Goal: Navigation & Orientation: Find specific page/section

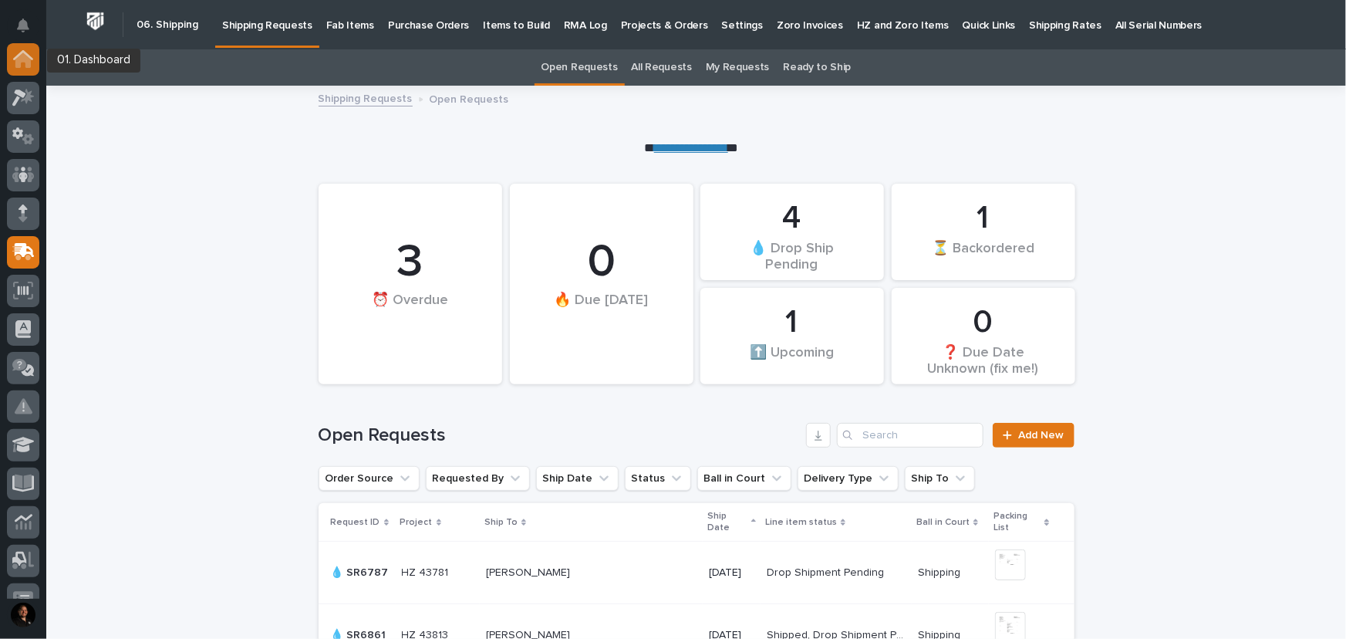
click at [15, 52] on icon at bounding box center [23, 59] width 20 height 18
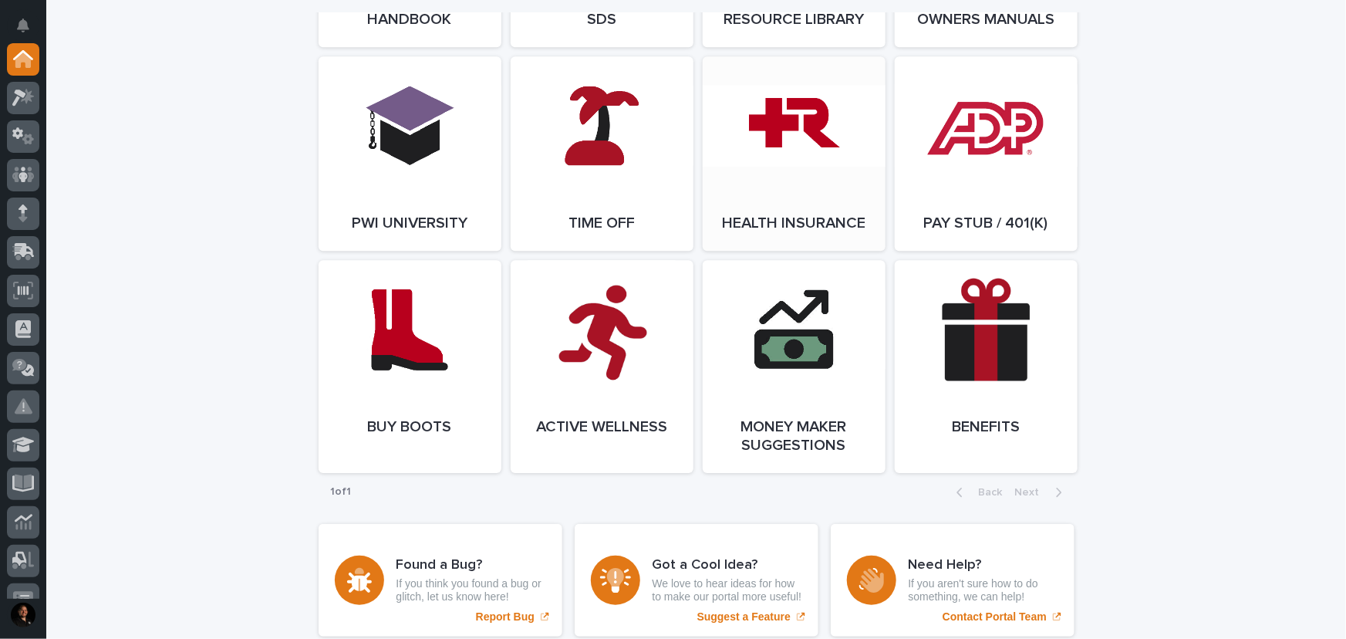
scroll to position [2072, 0]
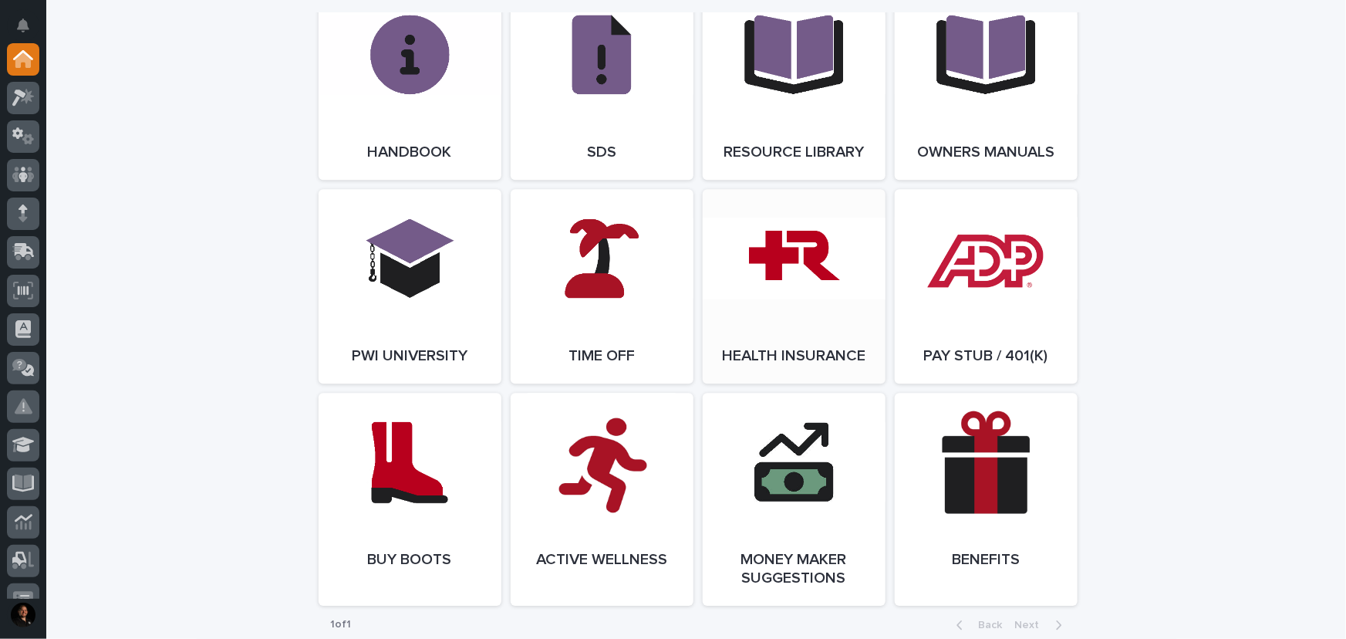
click at [809, 283] on link "Open Link" at bounding box center [794, 286] width 183 height 194
click at [948, 225] on link "Open Link" at bounding box center [986, 286] width 183 height 194
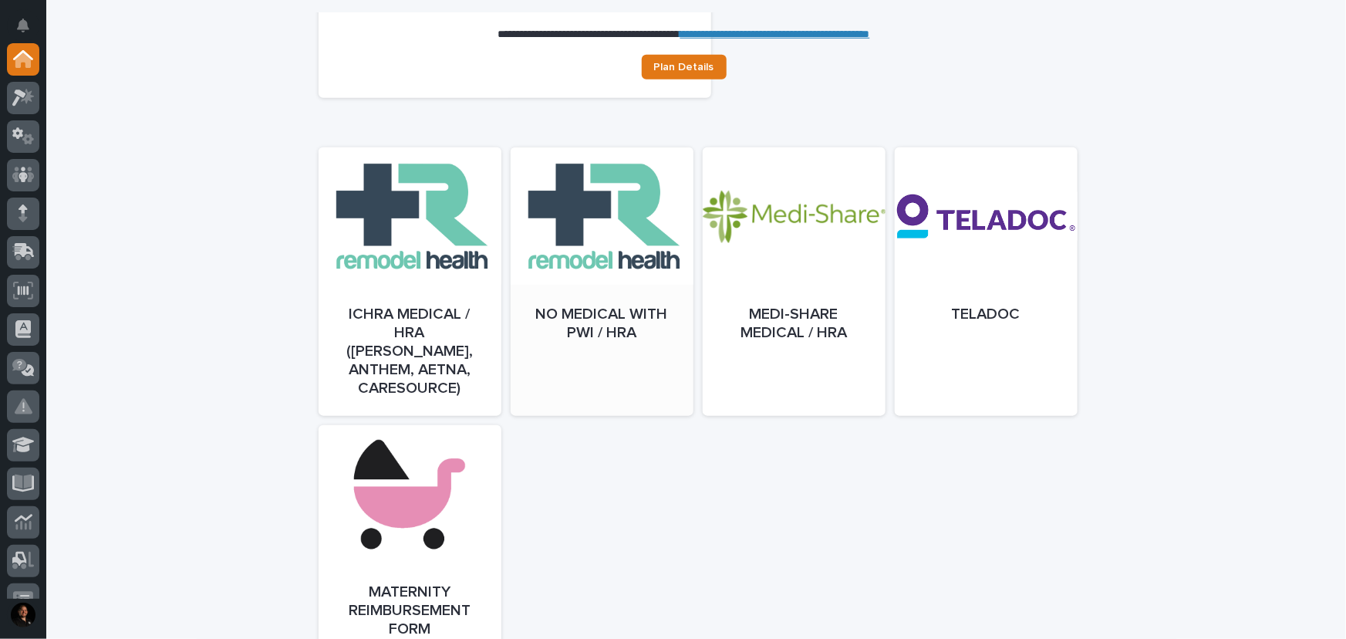
scroll to position [701, 0]
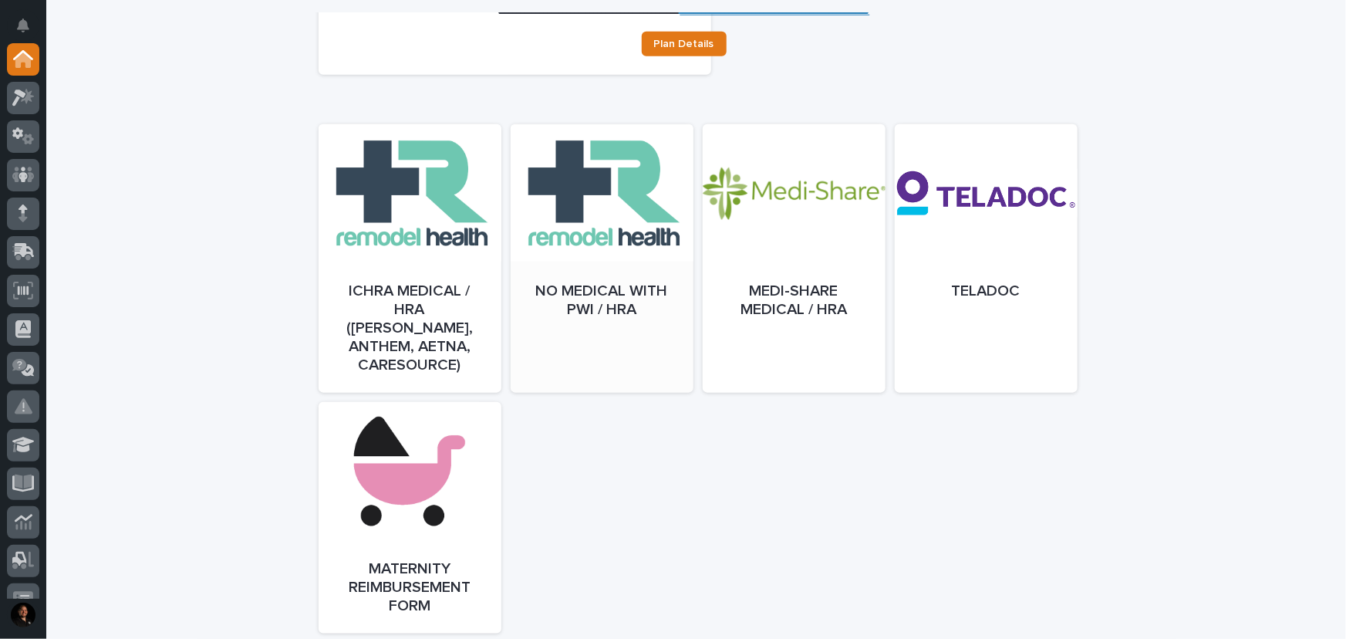
click at [567, 339] on div at bounding box center [602, 274] width 183 height 269
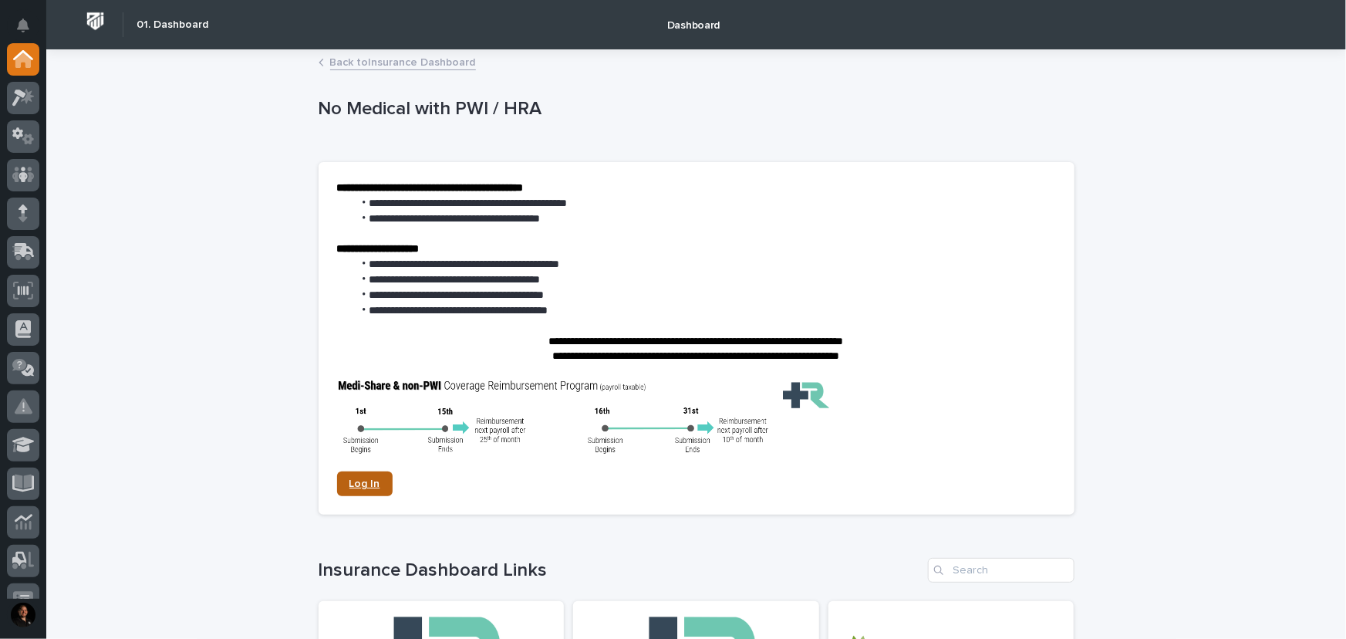
click at [337, 485] on link "Log In" at bounding box center [365, 483] width 56 height 25
